Goal: Task Accomplishment & Management: Manage account settings

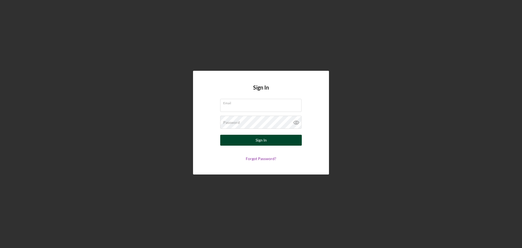
type input "KrabbyKohr@gmail.com"
click at [249, 138] on button "Sign In" at bounding box center [261, 140] width 82 height 11
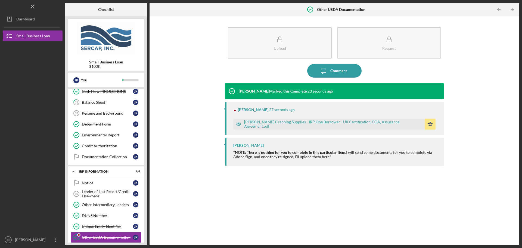
scroll to position [278, 0]
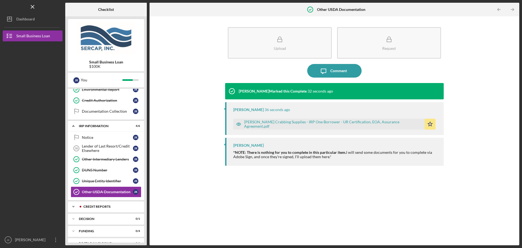
click at [114, 208] on div "credit reports" at bounding box center [109, 206] width 61 height 3
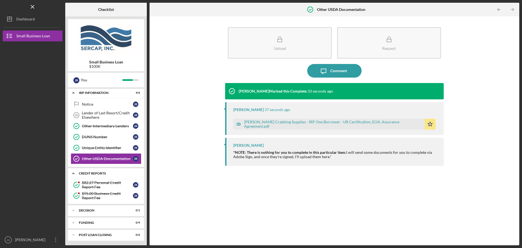
scroll to position [312, 0]
click at [110, 194] on div "$95.00 Business Credit Report Fee" at bounding box center [107, 194] width 51 height 9
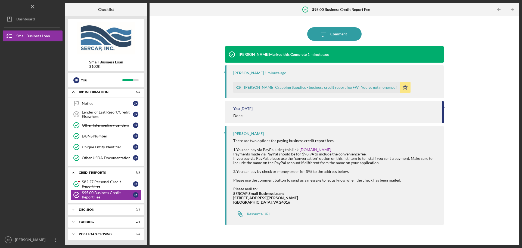
click at [291, 87] on div "Kohr Crabbing Supplies - business credit report fee FW_ You've got money.pdf" at bounding box center [320, 87] width 153 height 4
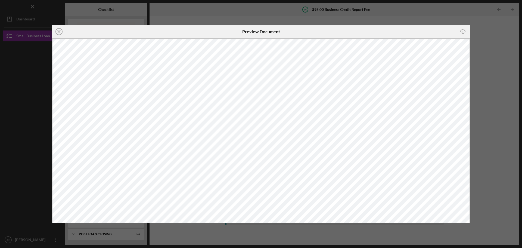
click at [491, 32] on div "Icon/Close Preview Document Icon/Download" at bounding box center [261, 124] width 522 height 248
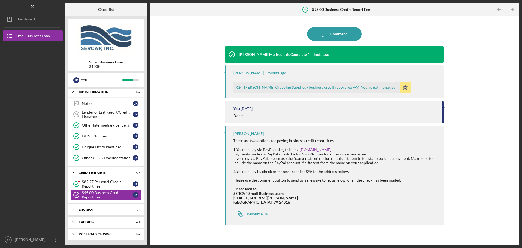
click at [101, 185] on div "$82.27 Personal Credit Report Fee" at bounding box center [107, 183] width 51 height 9
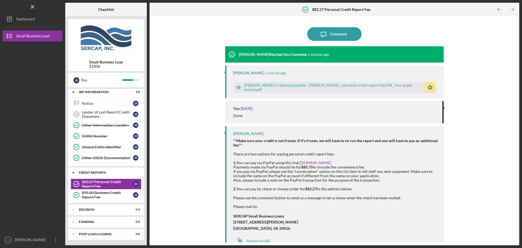
click at [100, 173] on div "credit reports" at bounding box center [108, 172] width 58 height 3
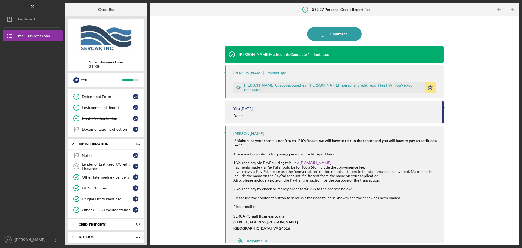
click at [98, 141] on div "Icon/Expander IRP Information 4 / 6" at bounding box center [106, 143] width 76 height 11
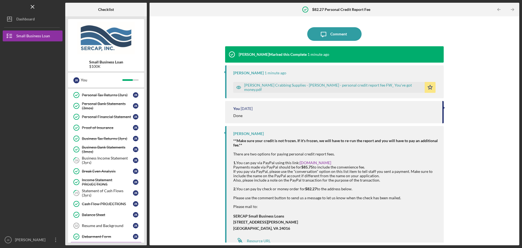
scroll to position [110, 0]
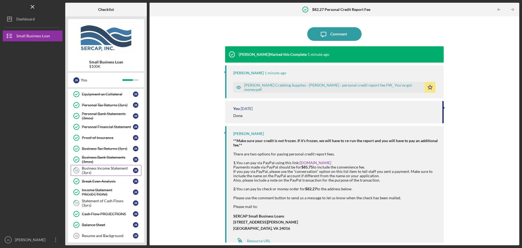
click at [100, 172] on div "Business Income Statement (3yrs)" at bounding box center [107, 170] width 51 height 9
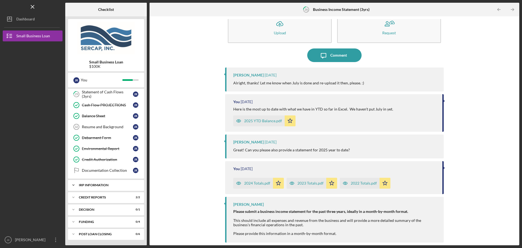
click at [106, 184] on div "IRP Information" at bounding box center [108, 184] width 58 height 3
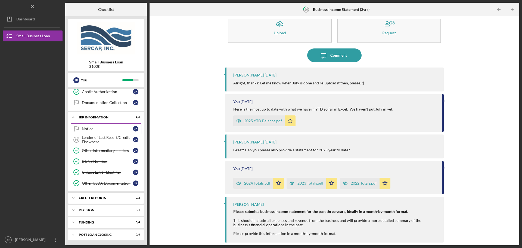
scroll to position [287, 0]
click at [105, 196] on div "credit reports" at bounding box center [108, 197] width 58 height 3
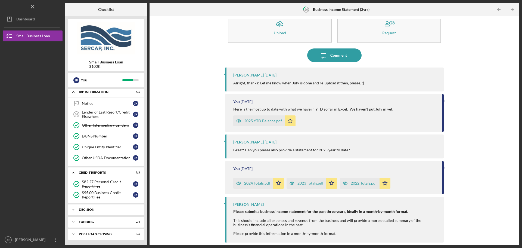
click at [103, 209] on div "Decision" at bounding box center [108, 209] width 58 height 3
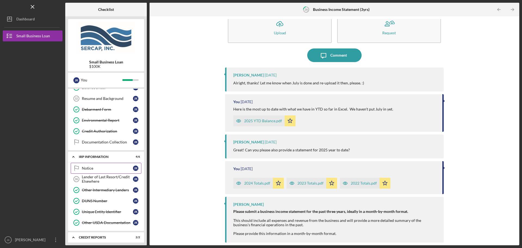
scroll to position [244, 0]
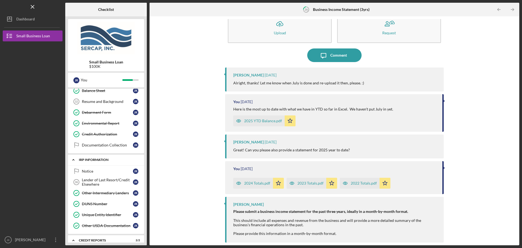
click at [104, 157] on div "Icon/Expander IRP Information 4 / 6" at bounding box center [106, 159] width 76 height 11
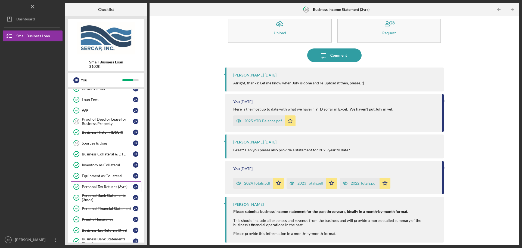
scroll to position [0, 0]
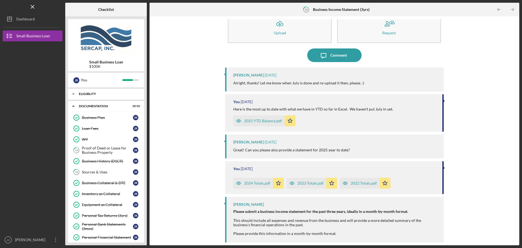
click at [95, 91] on div "Icon/Expander Eligiblity 11 / 11" at bounding box center [106, 93] width 76 height 11
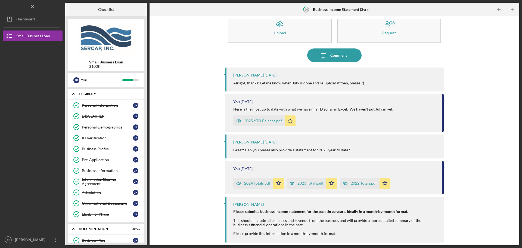
click at [96, 93] on div "Eligiblity" at bounding box center [108, 93] width 58 height 3
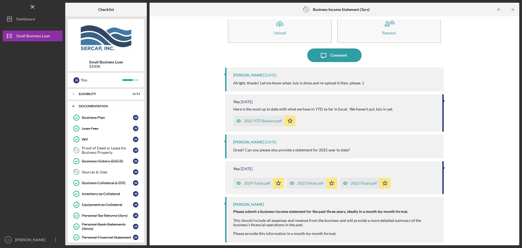
click at [100, 105] on div "Documentation" at bounding box center [108, 105] width 58 height 3
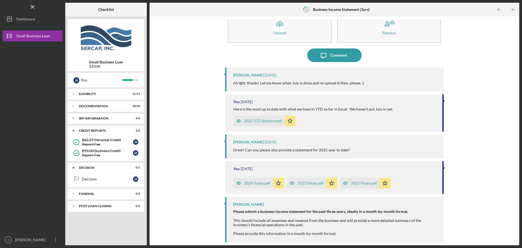
click at [169, 89] on div "Icon/Upload Upload Request Icon/Message Comment Lois Miller 3 days ago Alright,…" at bounding box center [334, 130] width 364 height 223
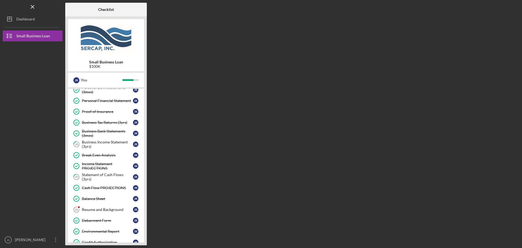
scroll to position [163, 0]
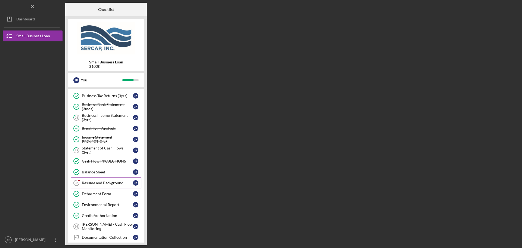
click at [104, 180] on link "Resume and Background 32 Resume and Background J K" at bounding box center [106, 182] width 71 height 11
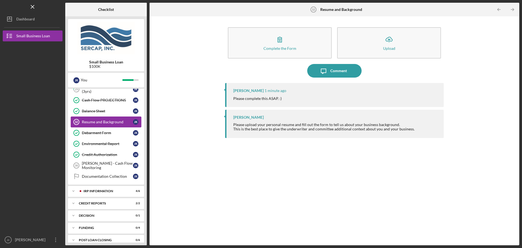
scroll to position [230, 0]
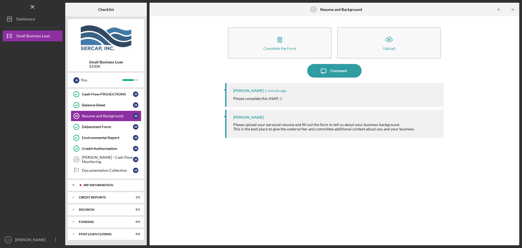
click at [104, 185] on div "IRP Information" at bounding box center [110, 184] width 54 height 3
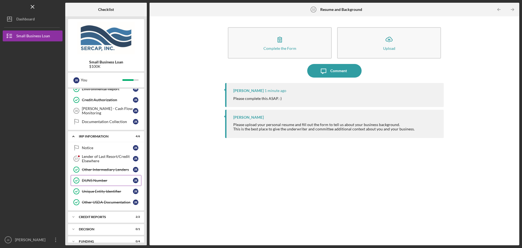
scroll to position [284, 0]
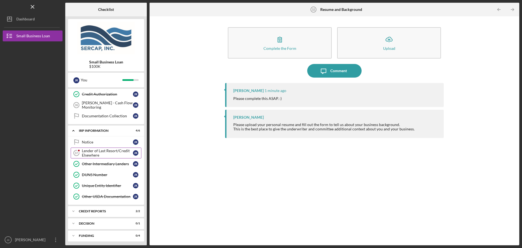
click at [109, 154] on div "Lender of Last Resort/Credit Elsewhere" at bounding box center [107, 152] width 51 height 9
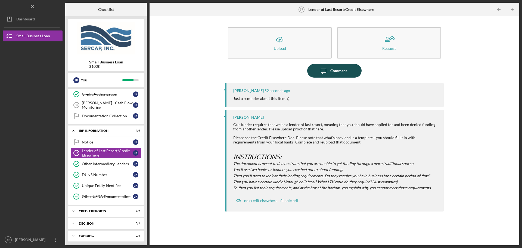
click at [328, 70] on icon "Icon/Message" at bounding box center [324, 71] width 14 height 14
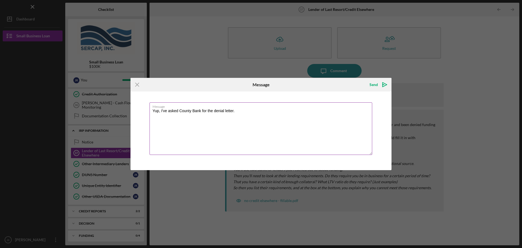
click at [249, 114] on textarea "Yup, I've asked County Bank for the denial letter." at bounding box center [261, 128] width 223 height 52
type textarea "Yup, I've asked County Bank for the denial letter. All I have is them telling m…"
click at [383, 83] on icon "Icon/icon-invite-send" at bounding box center [385, 85] width 14 height 14
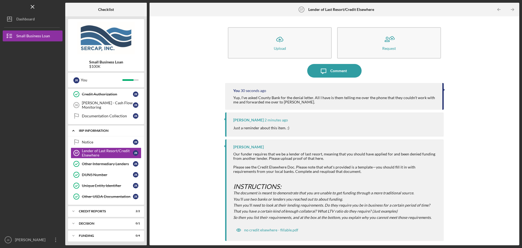
scroll to position [257, 0]
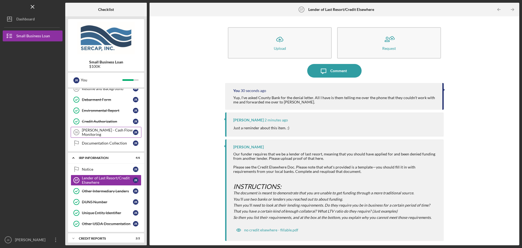
click at [99, 130] on div "[PERSON_NAME] - Cash Flow Monitoring" at bounding box center [107, 132] width 51 height 9
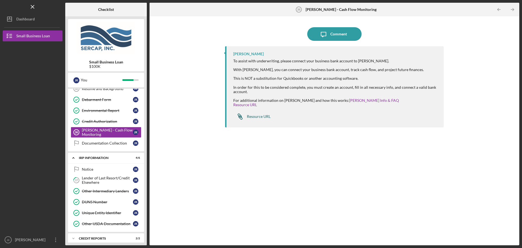
click at [260, 117] on div "Resource URL" at bounding box center [259, 116] width 24 height 4
click at [258, 119] on div "Resource URL" at bounding box center [259, 116] width 24 height 4
click at [333, 35] on div "Comment" at bounding box center [338, 34] width 17 height 14
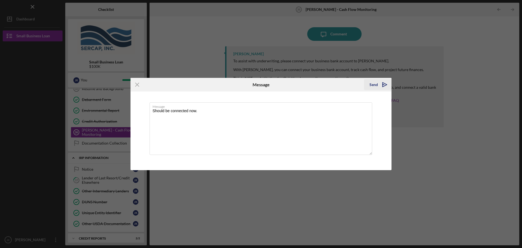
type textarea "Should be connected now."
click at [383, 86] on polygon "submit" at bounding box center [385, 84] width 4 height 4
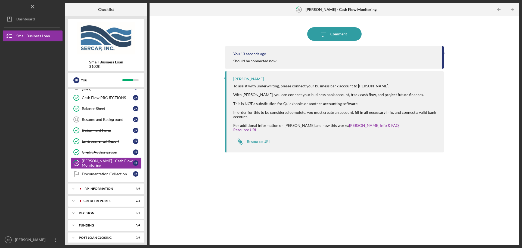
scroll to position [230, 0]
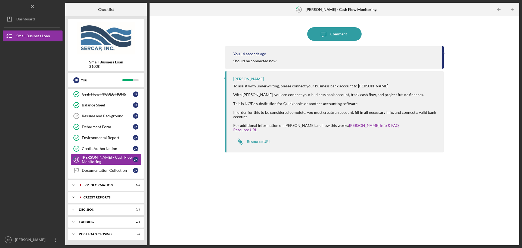
click at [112, 198] on div "credit reports" at bounding box center [110, 197] width 54 height 3
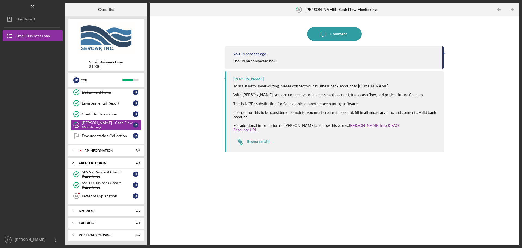
scroll to position [266, 0]
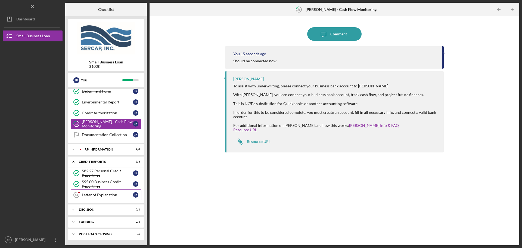
click at [107, 194] on div "Letter of Explanation" at bounding box center [107, 195] width 51 height 4
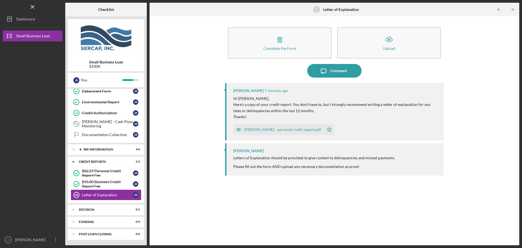
click at [285, 129] on div "Jeremy Kohr - personal credit report.pdf" at bounding box center [282, 129] width 77 height 4
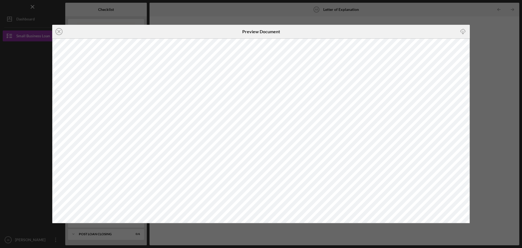
click at [443, 15] on div "Icon/Close Preview Document Icon/Download" at bounding box center [261, 124] width 522 height 248
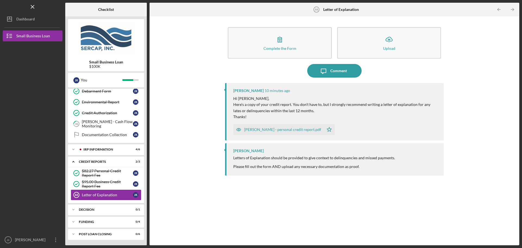
click at [292, 131] on div "Jeremy Kohr - personal credit report.pdf" at bounding box center [282, 129] width 77 height 4
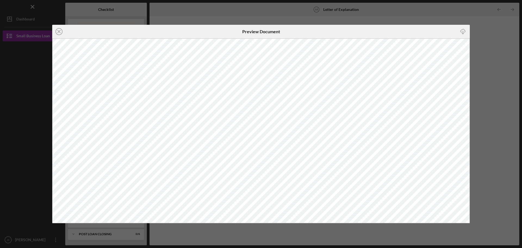
click at [464, 31] on icon "Icon/Download" at bounding box center [463, 32] width 12 height 12
click at [487, 101] on div "Icon/Close Preview Document Icon/Download" at bounding box center [261, 124] width 522 height 248
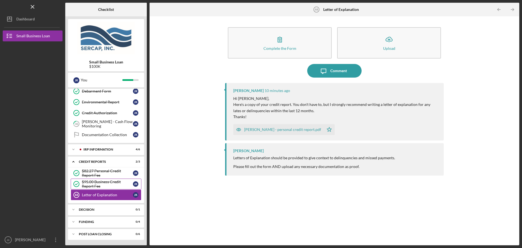
scroll to position [239, 0]
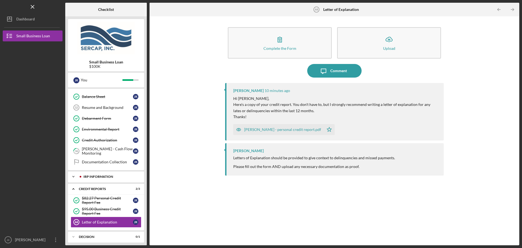
click at [114, 177] on div "IRP Information" at bounding box center [110, 176] width 54 height 3
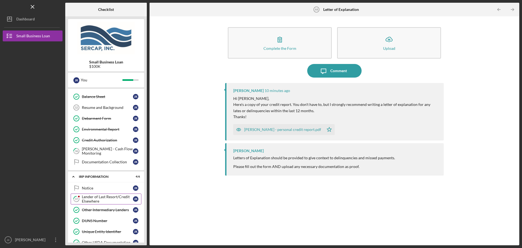
click at [105, 201] on div "Lender of Last Resort/Credit Elsewhere" at bounding box center [107, 198] width 51 height 9
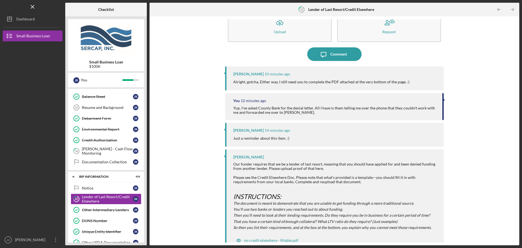
scroll to position [25, 0]
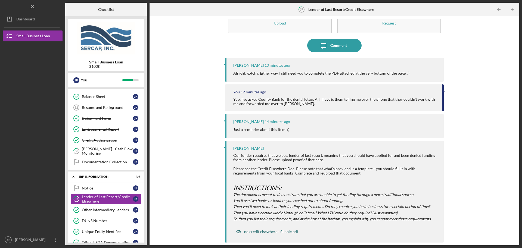
click at [257, 231] on div "no credit elsewhere - fillable.pdf" at bounding box center [271, 231] width 54 height 4
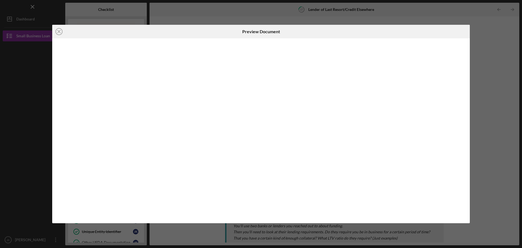
scroll to position [25, 0]
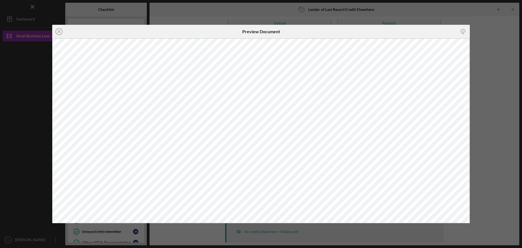
click at [388, 18] on div "Icon/Close Preview Document Icon/Download" at bounding box center [261, 124] width 522 height 248
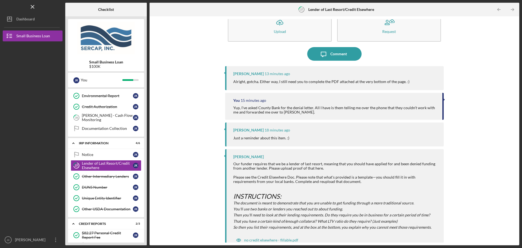
scroll to position [25, 0]
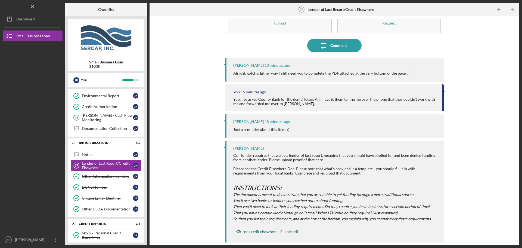
click at [280, 233] on div "no credit elsewhere - fillable.pdf" at bounding box center [271, 231] width 54 height 4
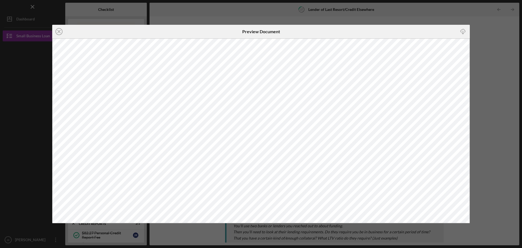
click at [463, 34] on polyline "button" at bounding box center [463, 33] width 2 height 1
click at [485, 30] on div "Icon/Close Preview Document Icon/Download" at bounding box center [261, 124] width 522 height 248
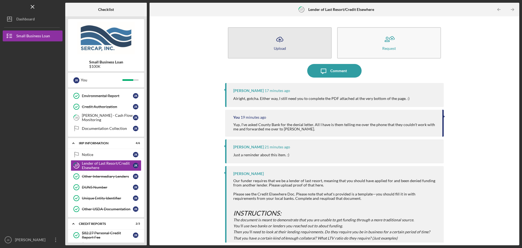
click at [292, 46] on button "Icon/Upload Upload" at bounding box center [280, 42] width 104 height 31
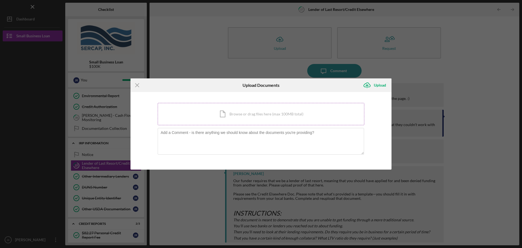
click at [233, 116] on div "Icon/Document Browse or drag files here (max 100MB total) Tap to choose files o…" at bounding box center [261, 114] width 207 height 22
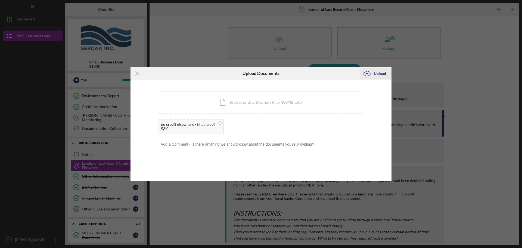
click at [377, 73] on div "Upload" at bounding box center [380, 73] width 12 height 11
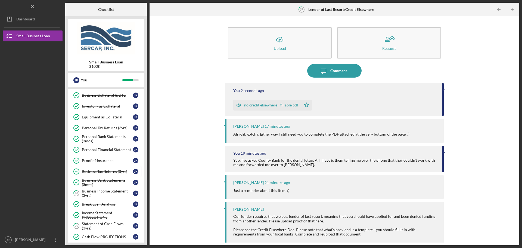
scroll to position [190, 0]
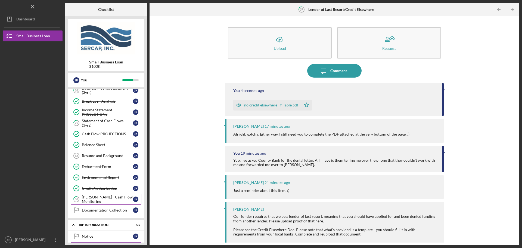
click at [111, 198] on div "[PERSON_NAME] - Cash Flow Monitoring" at bounding box center [107, 199] width 51 height 9
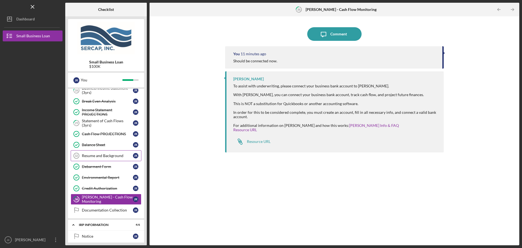
click at [107, 155] on div "Resume and Background" at bounding box center [107, 155] width 51 height 4
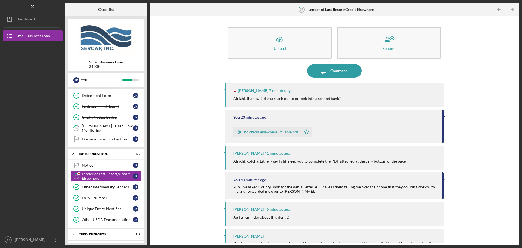
scroll to position [267, 0]
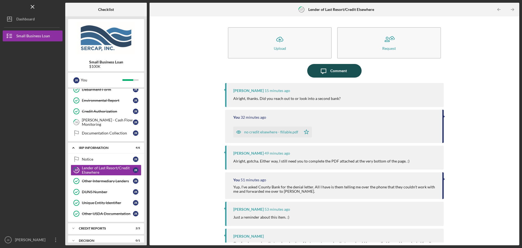
click at [323, 68] on icon "Icon/Message" at bounding box center [324, 71] width 14 height 14
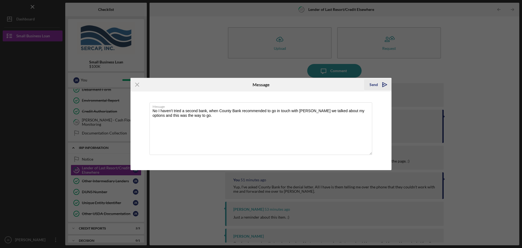
type textarea "No I haven't tried a second bank, when County Bank recommended to go in touch w…"
click at [369, 85] on button "Send Icon/icon-invite-send" at bounding box center [377, 84] width 27 height 11
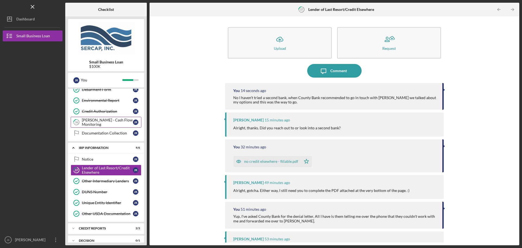
click at [110, 121] on div "[PERSON_NAME] - Cash Flow Monitoring" at bounding box center [107, 122] width 51 height 9
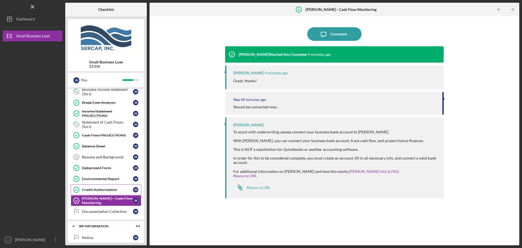
scroll to position [218, 0]
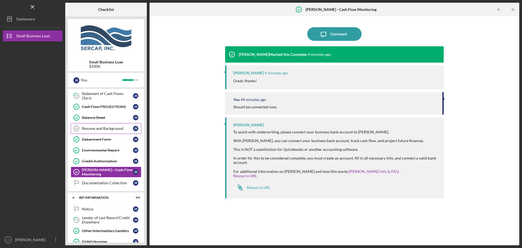
click at [111, 124] on link "Resume and Background 32 Resume and Background J K" at bounding box center [106, 128] width 71 height 11
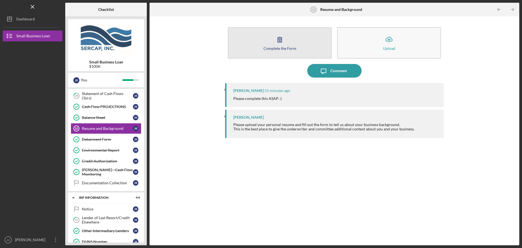
click at [291, 46] on div "Complete the Form" at bounding box center [280, 48] width 33 height 4
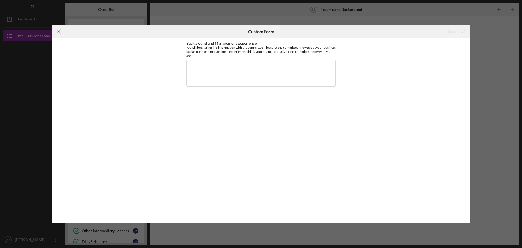
click at [60, 32] on line at bounding box center [59, 32] width 4 height 4
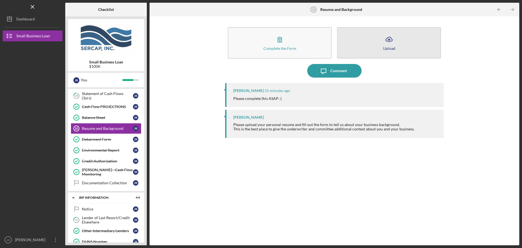
click at [379, 47] on button "Icon/Upload Upload" at bounding box center [389, 42] width 104 height 31
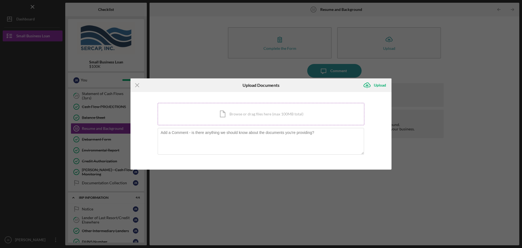
click at [227, 111] on div "Icon/Document Browse or drag files here (max 100MB total) Tap to choose files o…" at bounding box center [261, 114] width 207 height 22
click at [375, 87] on div "Upload" at bounding box center [380, 85] width 12 height 11
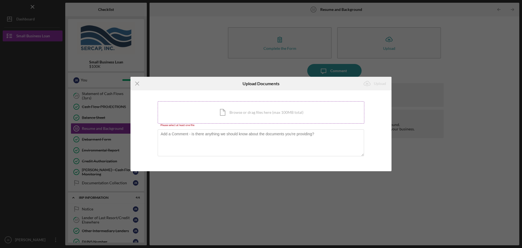
click at [253, 113] on div "Icon/Document Browse or drag files here (max 100MB total) Tap to choose files o…" at bounding box center [261, 112] width 207 height 22
click at [272, 112] on div "Icon/Document Browse or drag files here (max 100MB total) Tap to choose files o…" at bounding box center [261, 112] width 207 height 22
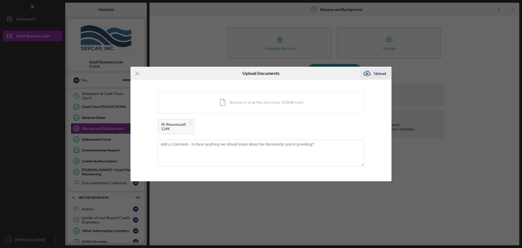
click at [375, 73] on div "Upload" at bounding box center [380, 73] width 12 height 11
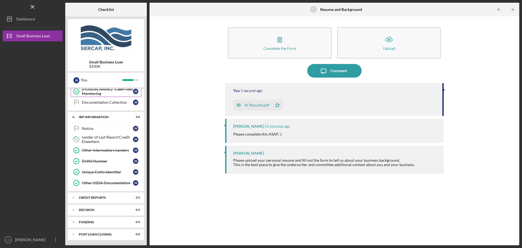
scroll to position [298, 0]
click at [108, 141] on div "Lender of Last Resort/Credit Elsewhere" at bounding box center [107, 139] width 51 height 9
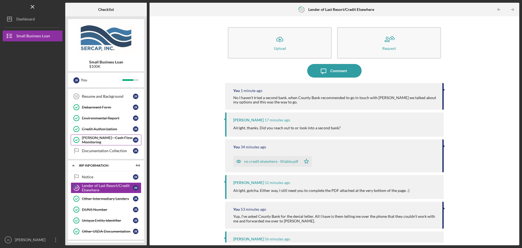
scroll to position [244, 0]
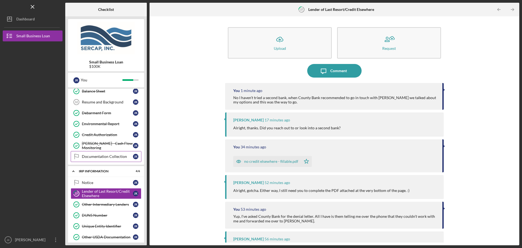
click at [102, 153] on link "Documentation Collection Documentation Collection J K" at bounding box center [106, 156] width 71 height 11
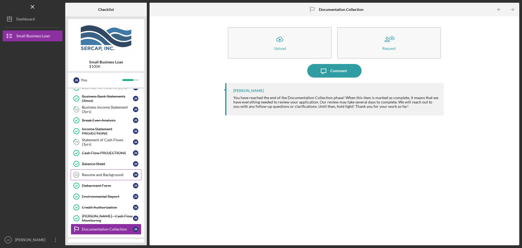
scroll to position [162, 0]
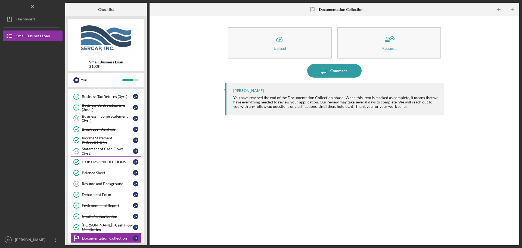
click at [106, 153] on div "Statement of Cash Flows (3yrs)" at bounding box center [107, 151] width 51 height 9
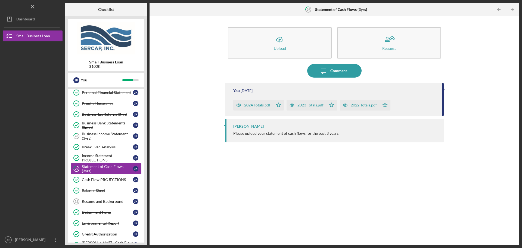
scroll to position [135, 0]
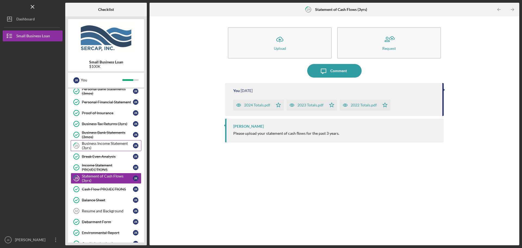
click at [105, 144] on div "Business Income Statement (3yrs)" at bounding box center [107, 145] width 51 height 9
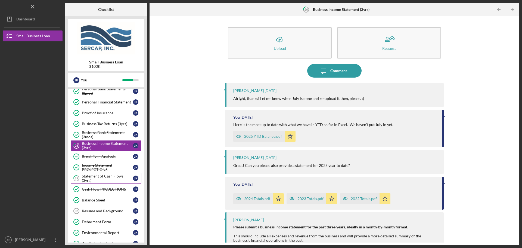
click at [113, 179] on div "Statement of Cash Flows (3yrs)" at bounding box center [107, 178] width 51 height 9
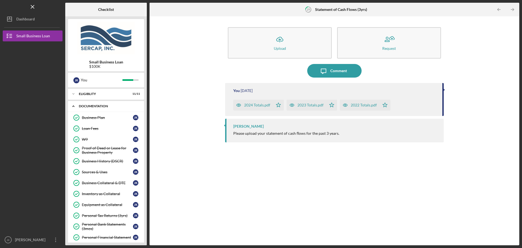
click at [92, 106] on div "Documentation" at bounding box center [108, 105] width 58 height 3
